Goal: Information Seeking & Learning: Learn about a topic

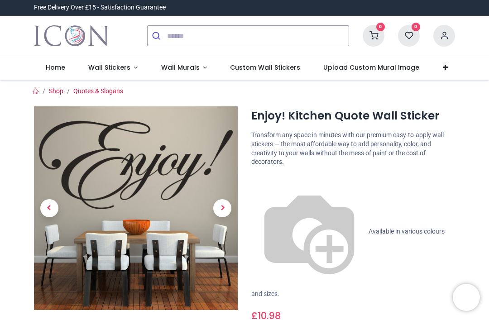
click at [114, 58] on link "Wall Stickers" at bounding box center [113, 68] width 73 height 24
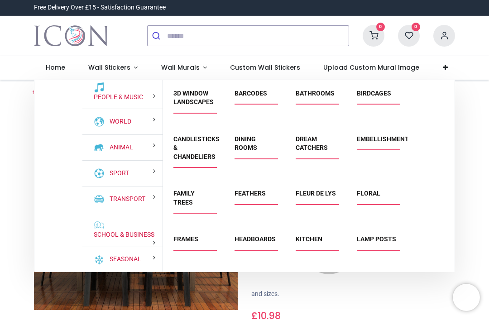
scroll to position [82, 0]
click at [146, 240] on link "School & Business" at bounding box center [122, 235] width 64 height 9
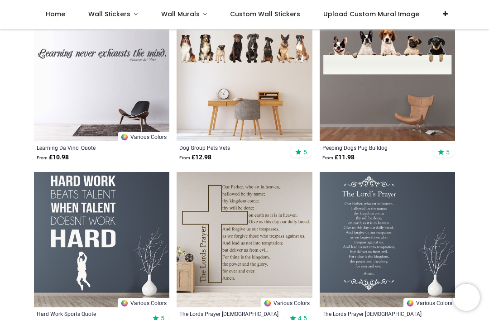
scroll to position [5718, 0]
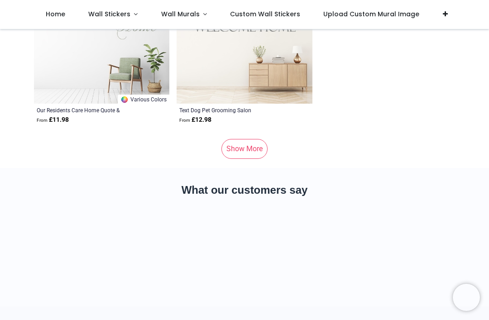
scroll to position [7897, 0]
click at [253, 154] on link "Show More" at bounding box center [244, 150] width 46 height 20
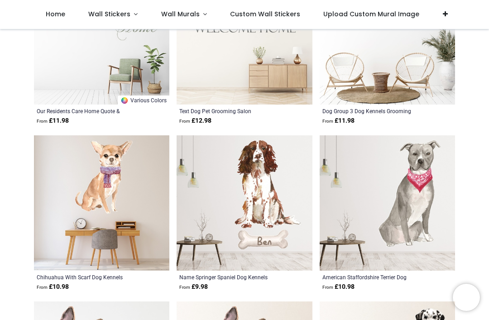
click at [253, 149] on img at bounding box center [244, 202] width 135 height 135
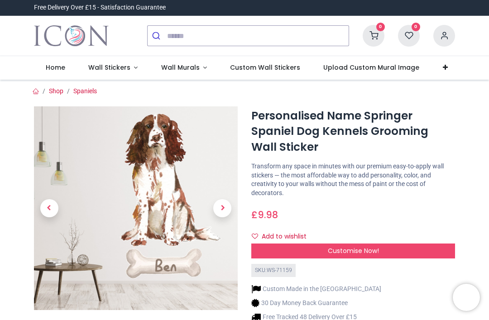
click at [97, 67] on span "Wall Stickers" at bounding box center [109, 67] width 42 height 9
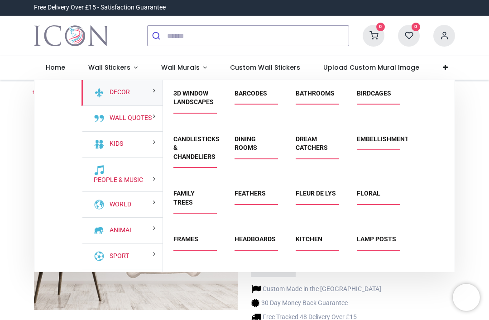
click at [107, 68] on span "Wall Stickers" at bounding box center [109, 67] width 42 height 9
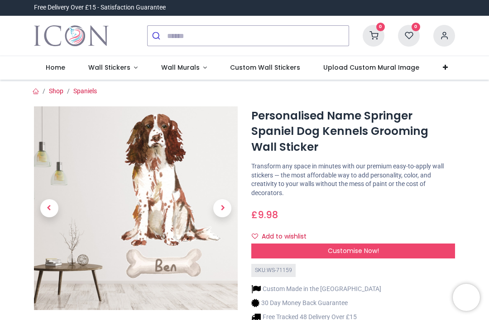
click at [103, 67] on span "Wall Stickers" at bounding box center [109, 67] width 42 height 9
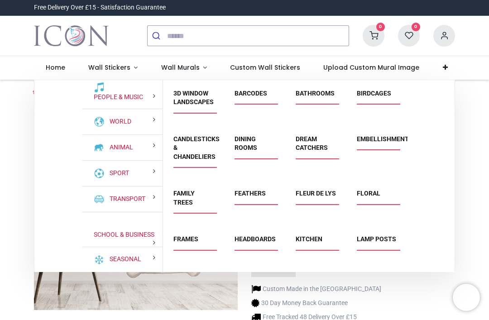
scroll to position [82, 0]
click at [94, 240] on link "School & Business" at bounding box center [122, 235] width 64 height 9
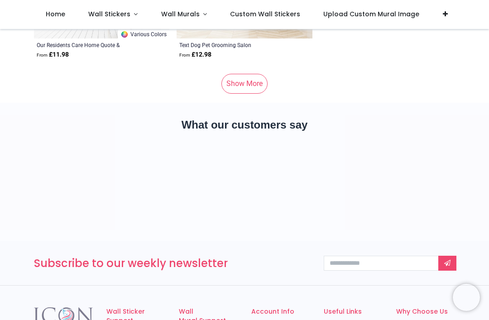
scroll to position [7963, 0]
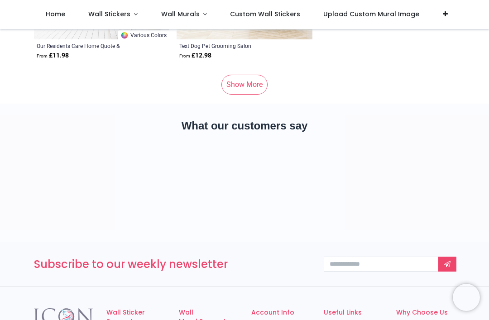
click at [254, 84] on link "Show More" at bounding box center [244, 85] width 46 height 20
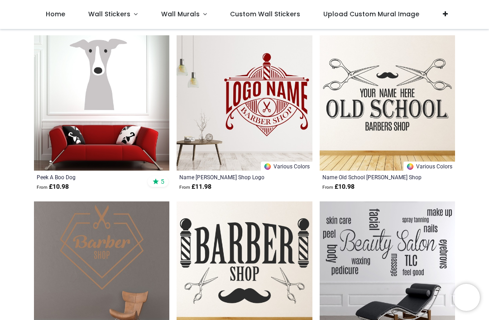
scroll to position [10492, 0]
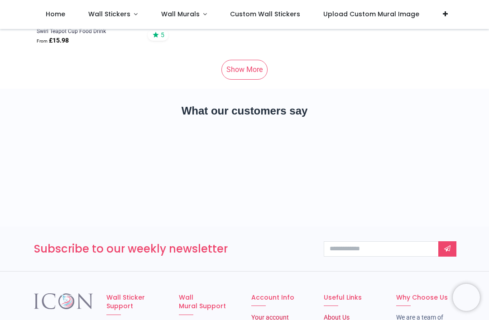
scroll to position [15794, 0]
click at [248, 62] on link "Show More" at bounding box center [244, 70] width 46 height 20
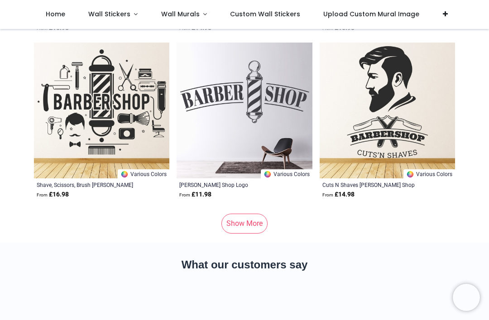
scroll to position [23304, 0]
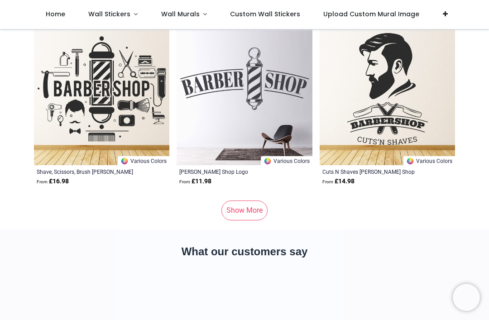
click at [256, 211] on link "Show More" at bounding box center [244, 211] width 46 height 20
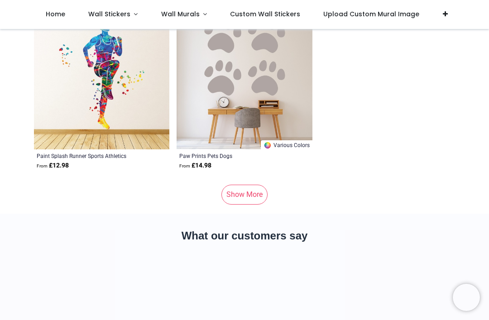
scroll to position [31133, 0]
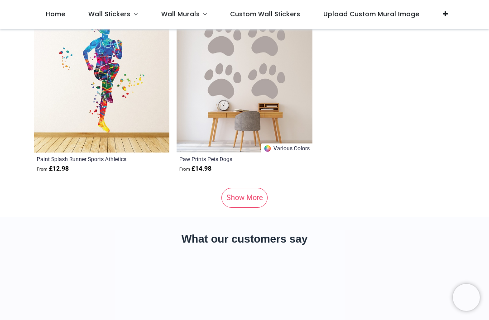
click at [257, 195] on link "Show More" at bounding box center [244, 198] width 46 height 20
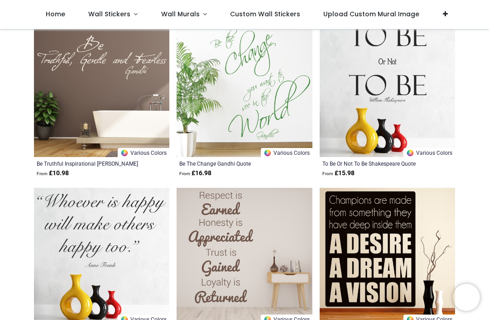
scroll to position [34304, 0]
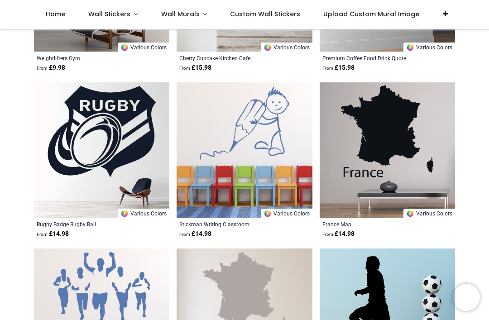
scroll to position [36557, 0]
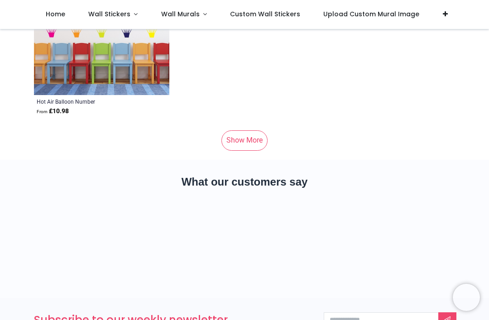
scroll to position [39005, 0]
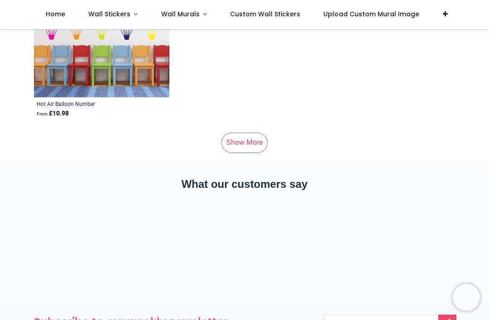
click at [256, 144] on link "Show More" at bounding box center [244, 143] width 46 height 20
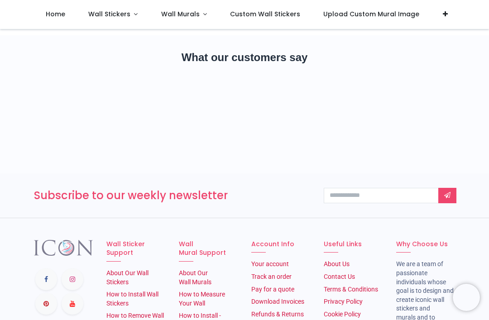
scroll to position [46709, 0]
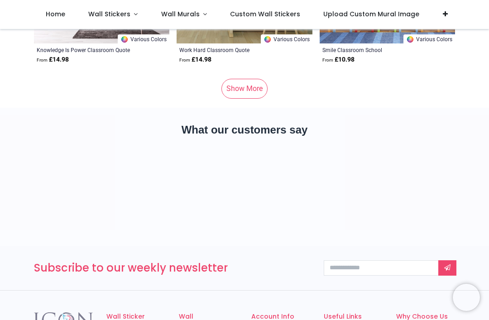
click at [262, 91] on link "Show More" at bounding box center [244, 89] width 46 height 20
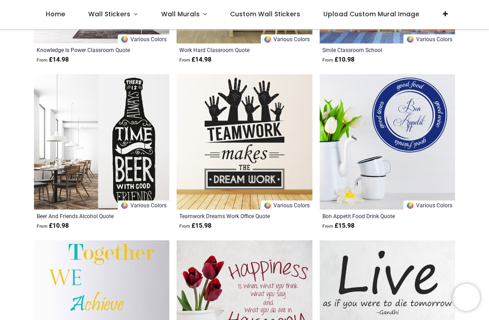
click at [256, 86] on img at bounding box center [244, 141] width 135 height 135
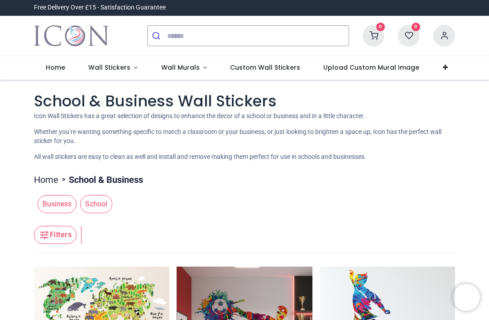
click at [124, 67] on span "Wall Stickers" at bounding box center [109, 67] width 42 height 9
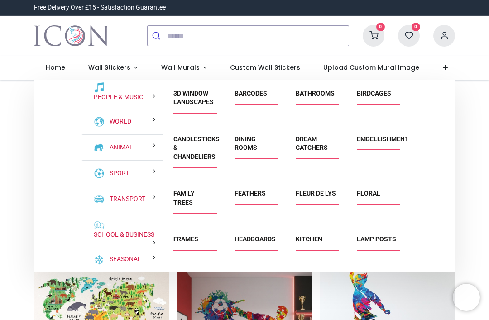
scroll to position [82, 0]
click at [139, 240] on link "School & Business" at bounding box center [122, 235] width 64 height 9
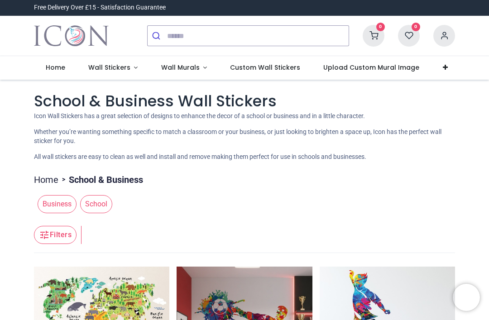
click at [122, 64] on span "Wall Stickers" at bounding box center [109, 67] width 42 height 9
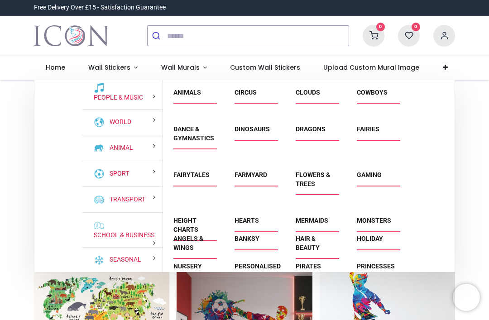
scroll to position [442, 0]
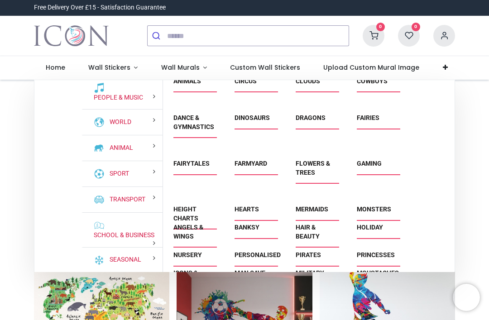
click at [135, 240] on link "School & Business" at bounding box center [122, 235] width 64 height 9
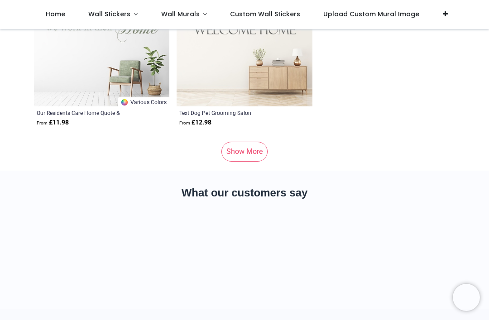
scroll to position [7901, 0]
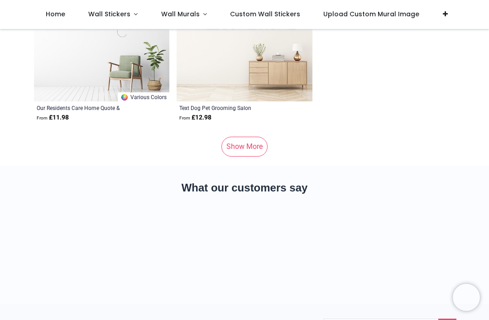
click at [256, 146] on link "Show More" at bounding box center [244, 147] width 46 height 20
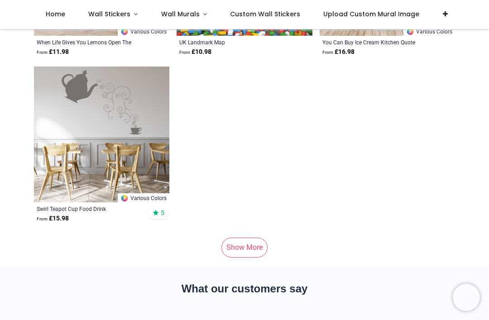
scroll to position [15615, 0]
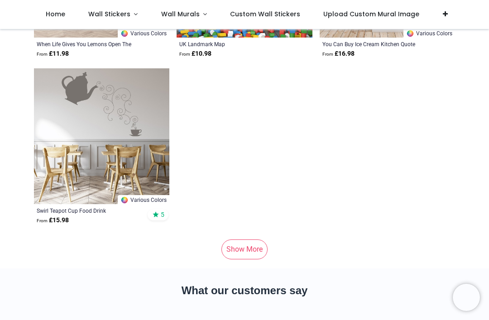
click at [250, 245] on link "Show More" at bounding box center [244, 250] width 46 height 20
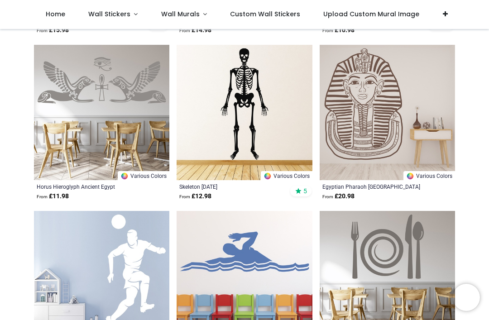
scroll to position [17136, 0]
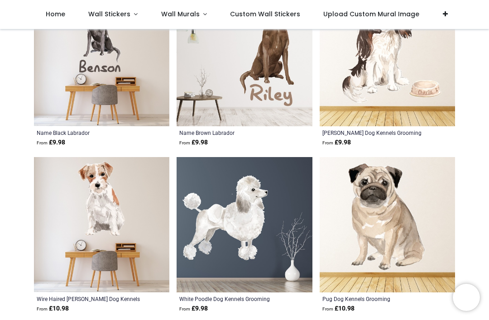
scroll to position [19031, 0]
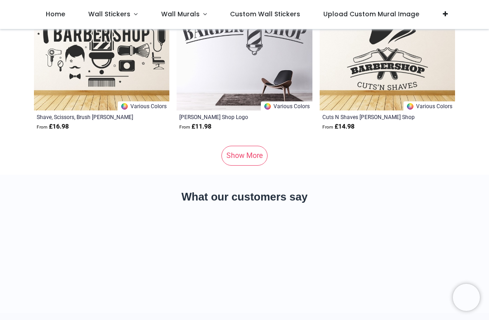
scroll to position [23359, 0]
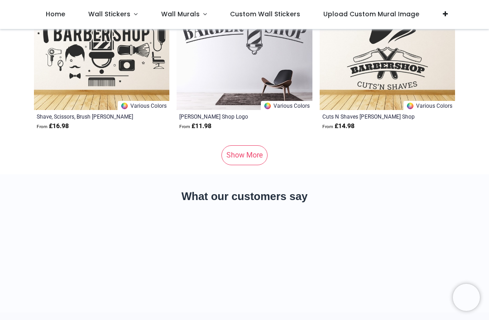
click at [257, 153] on link "Show More" at bounding box center [244, 155] width 46 height 20
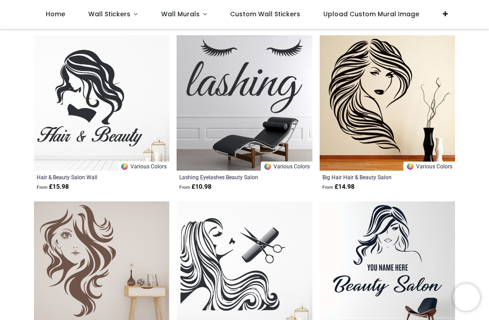
scroll to position [23662, 0]
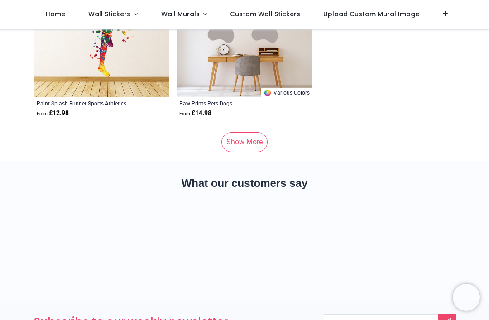
scroll to position [31230, 0]
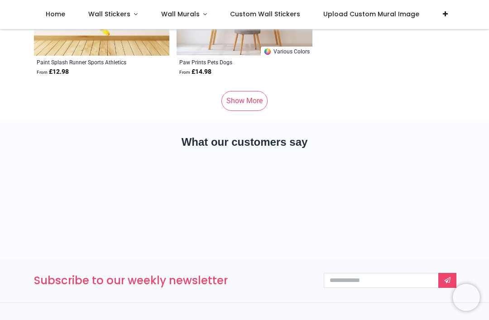
click at [255, 96] on link "Show More" at bounding box center [244, 101] width 46 height 20
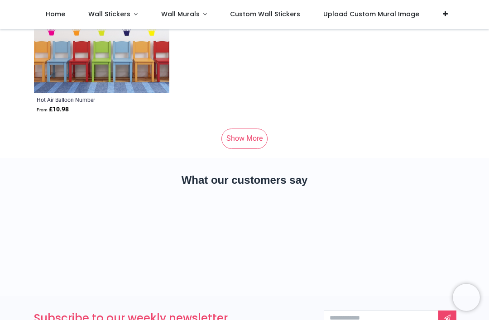
scroll to position [39008, 0]
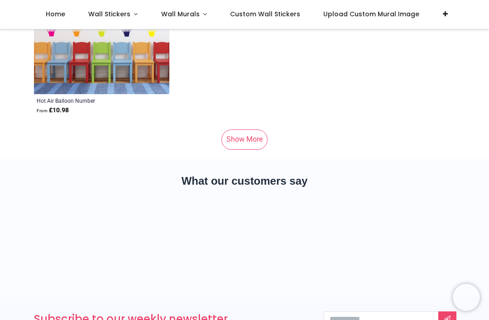
click at [257, 143] on link "Show More" at bounding box center [244, 139] width 46 height 20
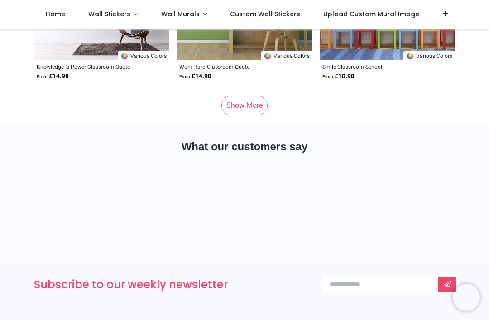
scroll to position [46690, 0]
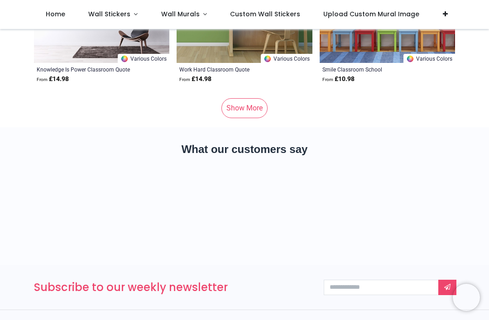
click at [251, 105] on link "Show More" at bounding box center [244, 108] width 46 height 20
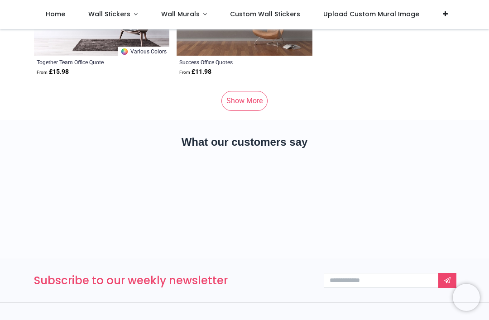
scroll to position [54514, 0]
click at [245, 105] on link "Show More" at bounding box center [244, 101] width 46 height 20
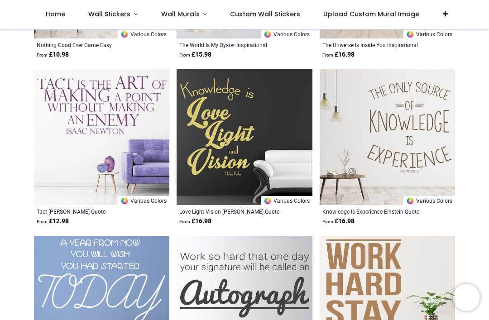
scroll to position [54709, 0]
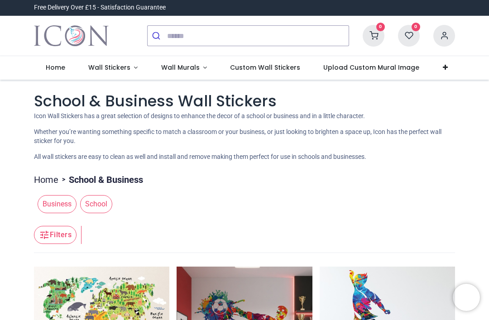
click at [129, 68] on span "Wall Stickers" at bounding box center [110, 67] width 44 height 9
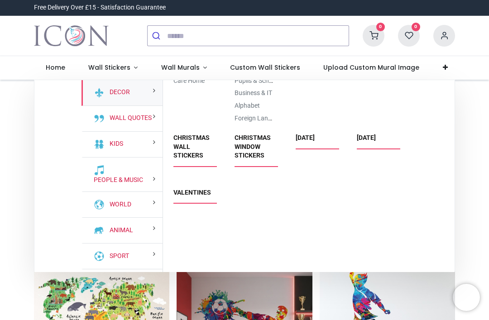
scroll to position [1683, 0]
click at [272, 97] on link "Business & IT" at bounding box center [254, 93] width 38 height 7
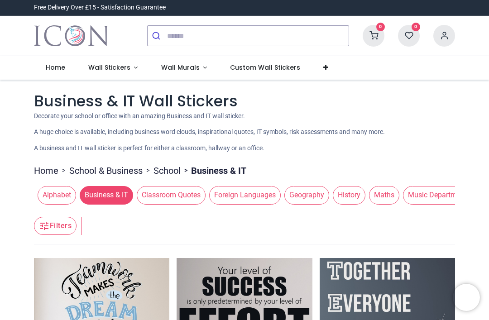
click at [72, 194] on span "Alphabet" at bounding box center [57, 195] width 38 height 18
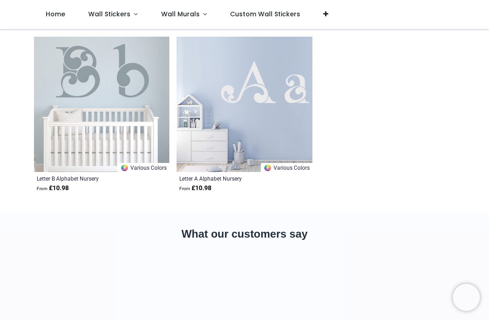
scroll to position [1167, 0]
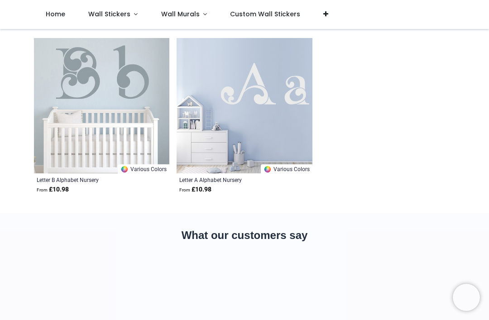
click at [62, 86] on img at bounding box center [101, 105] width 135 height 135
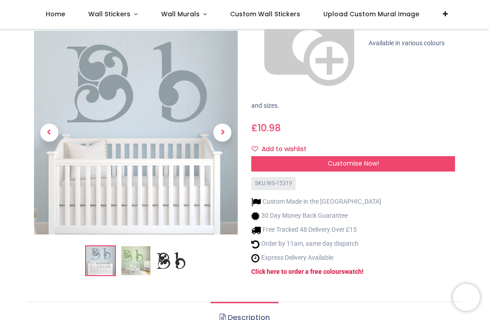
click at [144, 247] on img at bounding box center [135, 261] width 29 height 29
